Goal: Task Accomplishment & Management: Complete application form

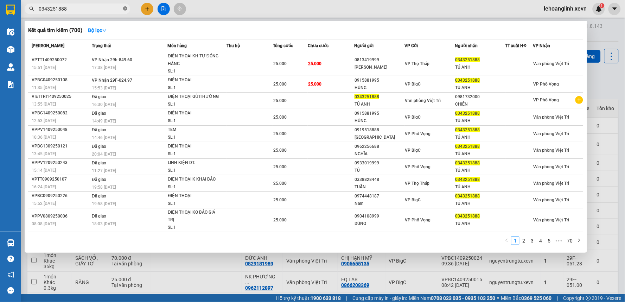
click at [124, 10] on icon "close-circle" at bounding box center [125, 8] width 4 height 4
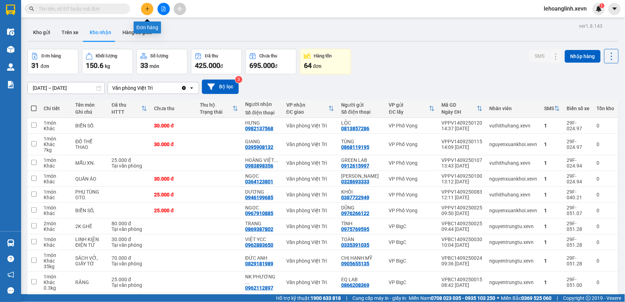
click at [147, 7] on icon "plus" at bounding box center [147, 9] width 0 height 4
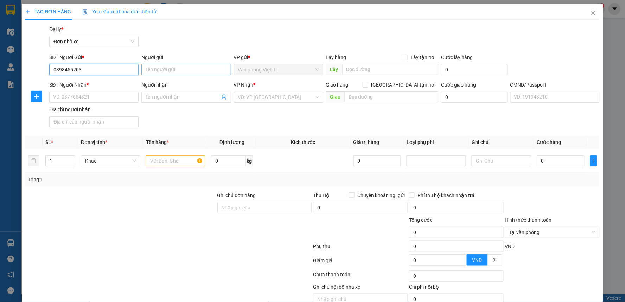
type input "0398455203"
click at [167, 72] on input "Người gửi" at bounding box center [185, 69] width 89 height 11
type input "D"
type input "[PERSON_NAME]"
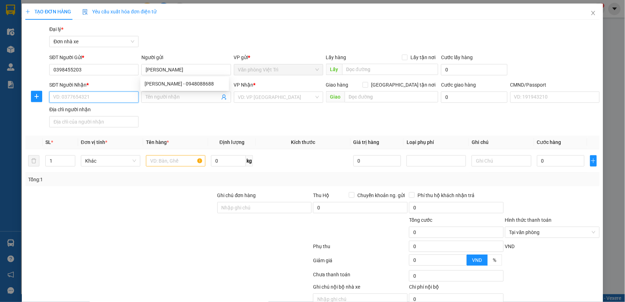
click at [90, 97] on input "SĐT Người Nhận *" at bounding box center [93, 96] width 89 height 11
type input "0355517209"
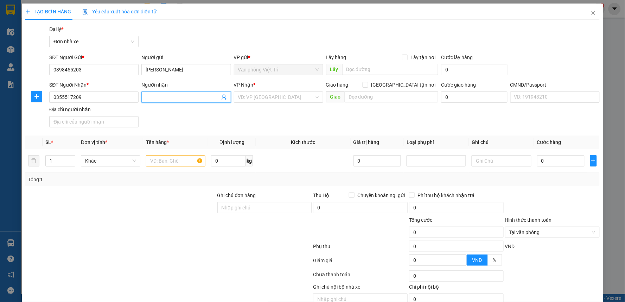
click at [170, 94] on input "Người nhận" at bounding box center [183, 97] width 74 height 8
type input "[PERSON_NAME]"
click at [271, 97] on input "search" at bounding box center [276, 97] width 76 height 11
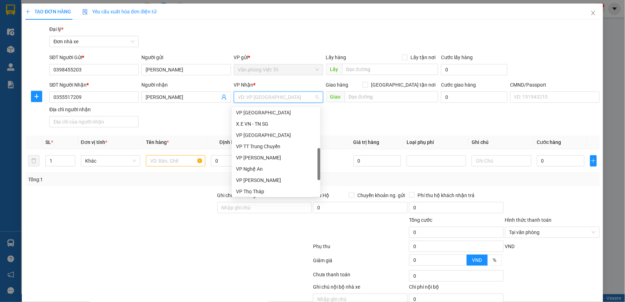
scroll to position [195, 0]
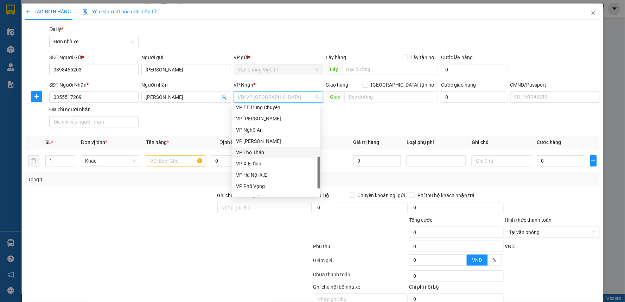
click at [271, 151] on div "VP Thọ Tháp" at bounding box center [276, 152] width 80 height 8
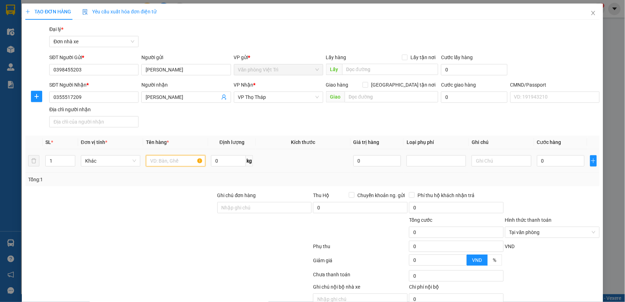
click at [188, 162] on input "text" at bounding box center [175, 160] width 59 height 11
type input "GIẤY TỜ"
click at [234, 161] on input "0" at bounding box center [228, 160] width 35 height 11
type input "1"
click at [561, 165] on input "0" at bounding box center [561, 160] width 48 height 11
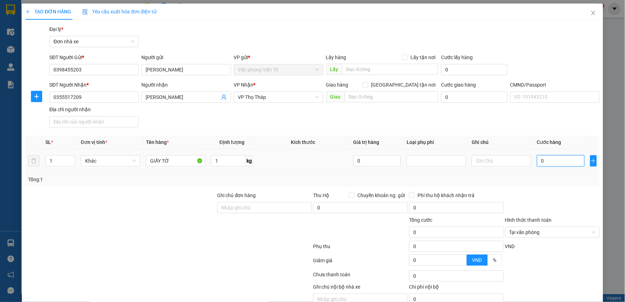
type input "2"
type input "20"
type input "200"
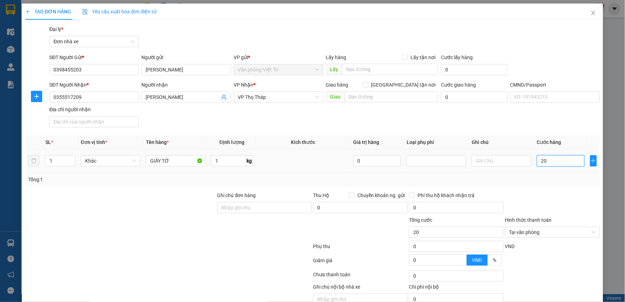
type input "200"
type input "2.000"
type input "20.000"
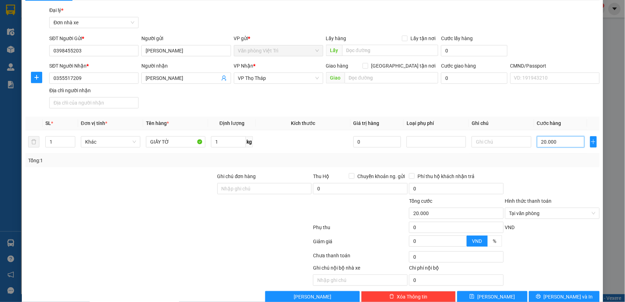
scroll to position [33, 0]
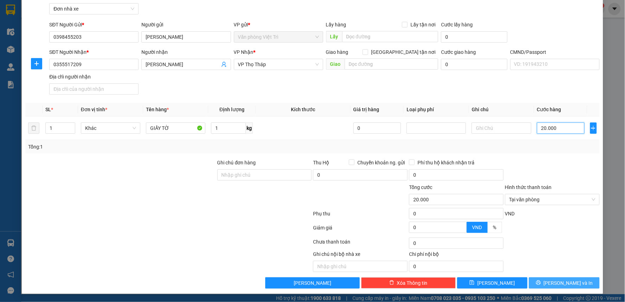
type input "20.000"
click at [558, 283] on span "[PERSON_NAME] và In" at bounding box center [567, 283] width 49 height 8
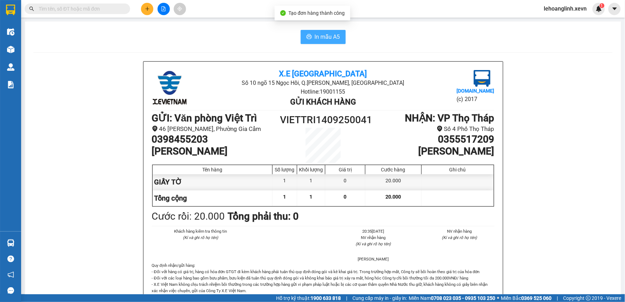
click at [320, 35] on span "In mẫu A5" at bounding box center [327, 36] width 25 height 9
